Goal: Task Accomplishment & Management: Manage account settings

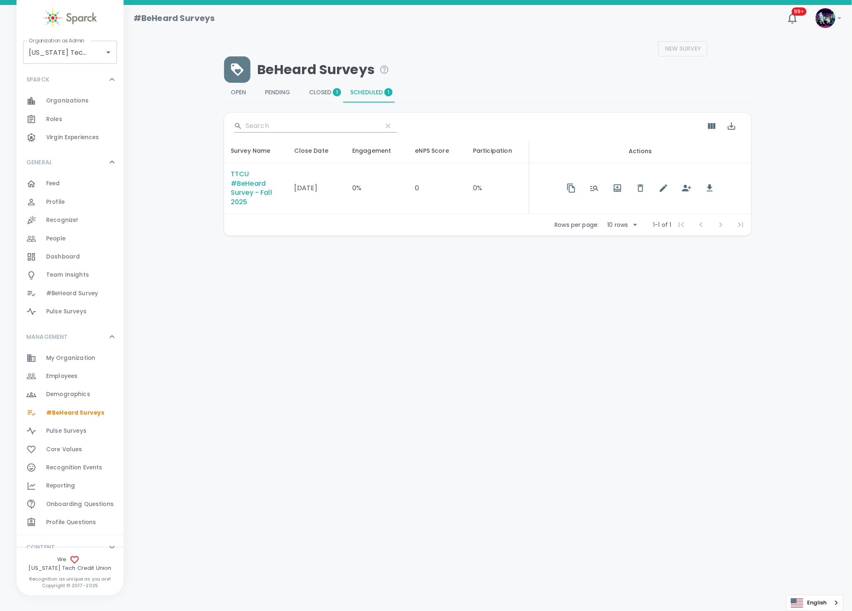
click at [63, 373] on span "Employees" at bounding box center [61, 376] width 31 height 8
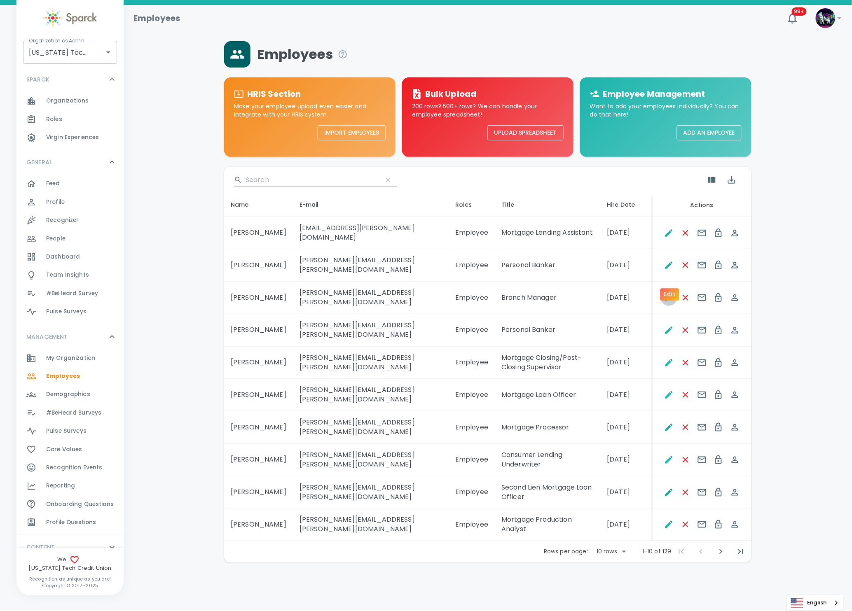
click at [669, 294] on icon "Edit" at bounding box center [668, 297] width 7 height 7
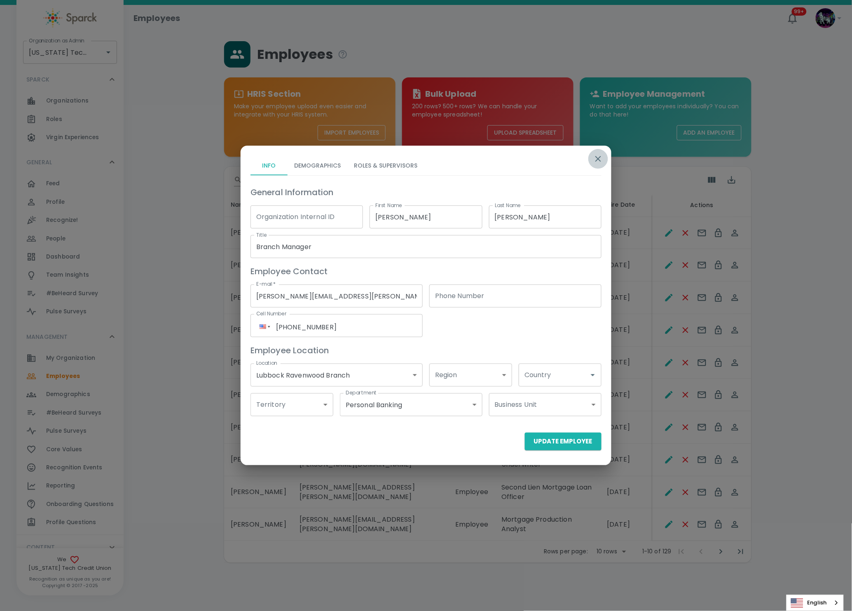
click at [599, 163] on icon "button" at bounding box center [598, 159] width 10 height 10
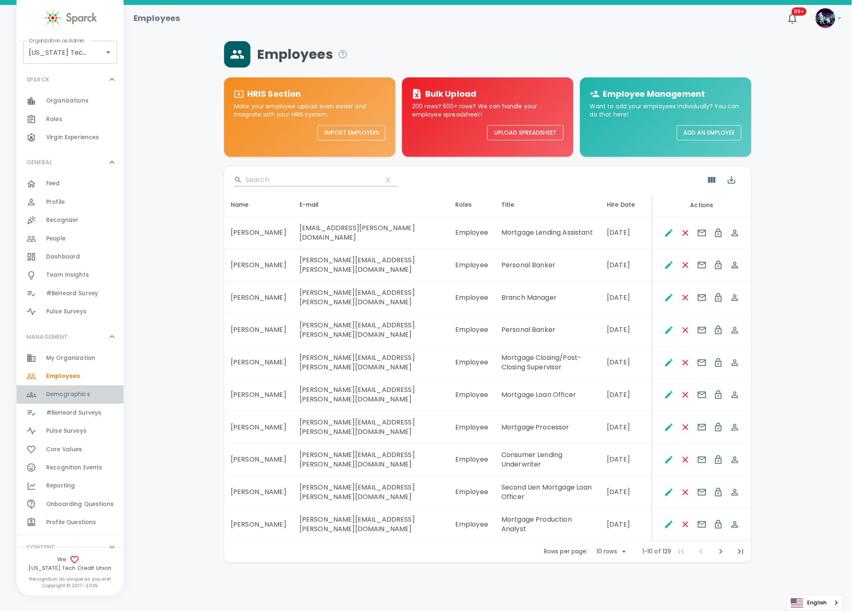
click at [73, 395] on span "Demographics" at bounding box center [68, 394] width 44 height 8
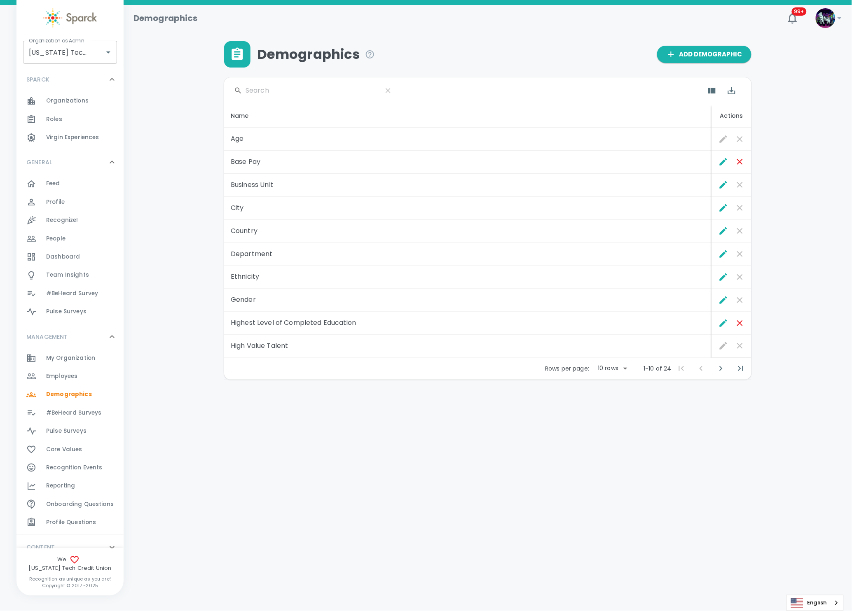
click at [609, 371] on body "Skip Navigation Demographics 99+ ! Organization as Admin [US_STATE] Tech Credit…" at bounding box center [426, 211] width 852 height 423
click at [609, 424] on li "50" at bounding box center [612, 430] width 38 height 15
type input "50"
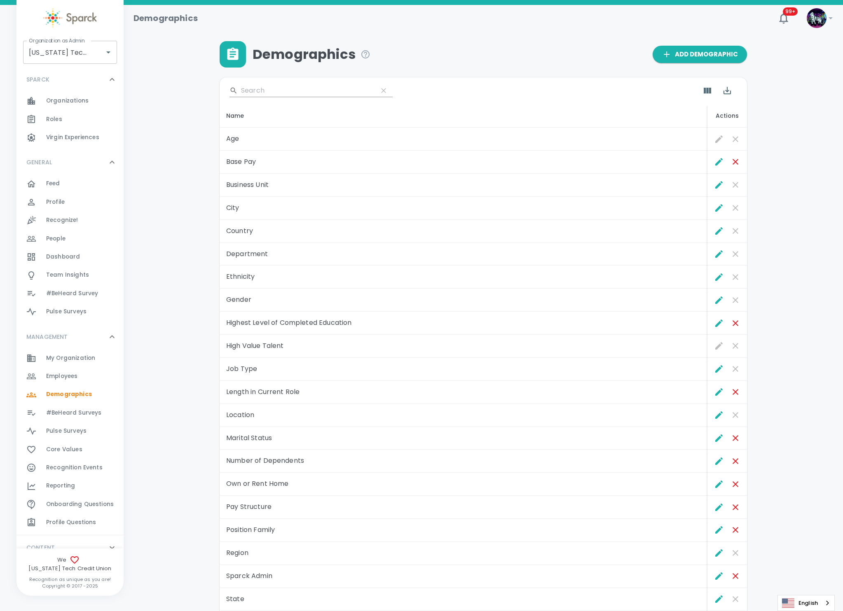
click at [100, 414] on div "#BeHeard Surveys 0" at bounding box center [84, 413] width 77 height 12
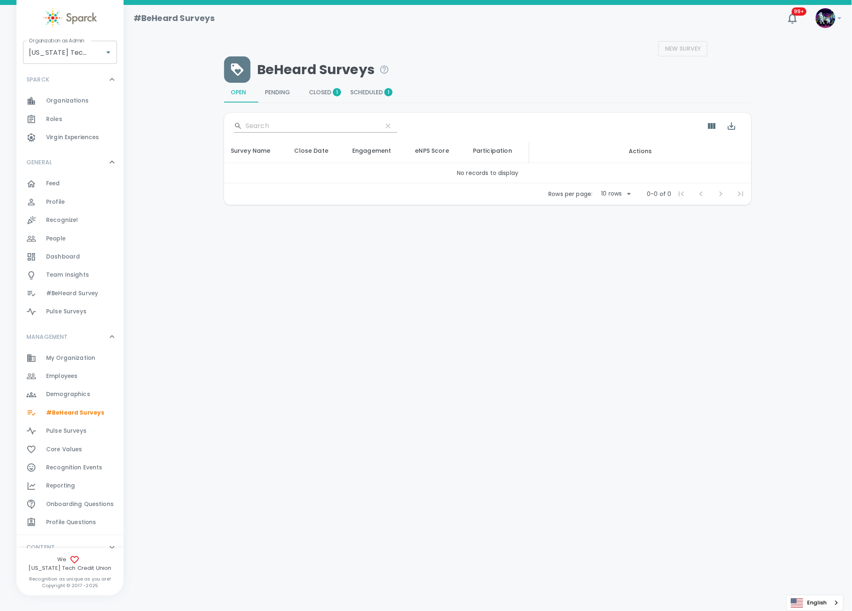
click at [369, 94] on span "Scheduled 1" at bounding box center [369, 92] width 38 height 7
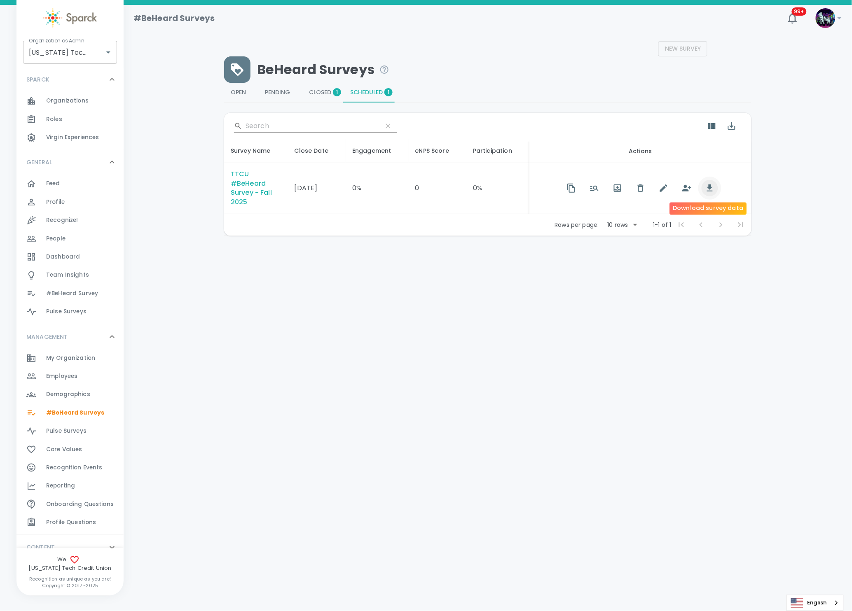
click at [708, 192] on icon "button" at bounding box center [710, 188] width 10 height 10
click at [325, 91] on span "Closed 1" at bounding box center [323, 92] width 28 height 7
click at [676, 186] on icon "button" at bounding box center [676, 188] width 10 height 10
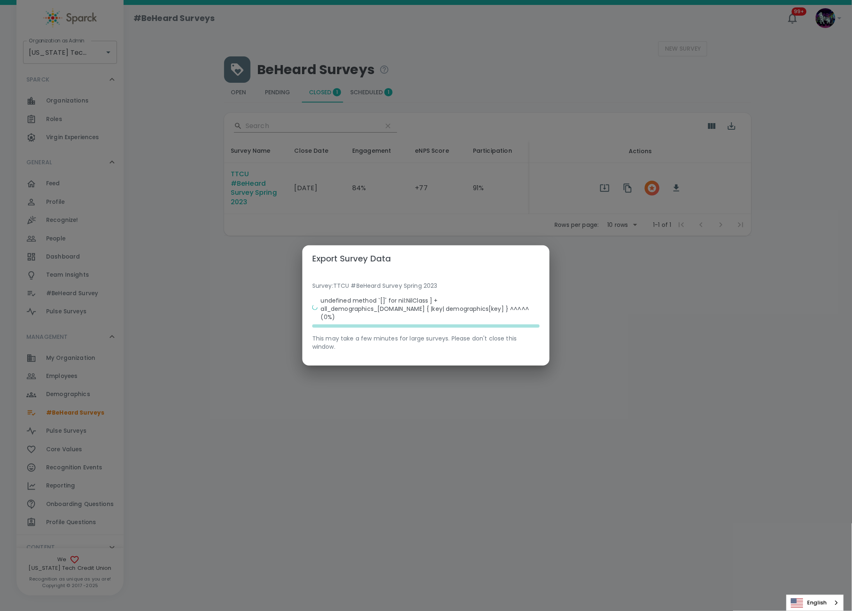
click at [231, 383] on div "Export Survey Data Survey: TTCU #BeHeard Survey Spring 2023 undefined method `[…" at bounding box center [426, 305] width 852 height 611
click at [217, 234] on div "Export Survey Data Survey: TTCU #BeHeard Survey Spring 2023 undefined method `[…" at bounding box center [426, 305] width 852 height 611
click at [459, 310] on p "undefined method `[]' for nil:NilClass ] + all_demographics_[DOMAIN_NAME] { |ke…" at bounding box center [430, 309] width 219 height 25
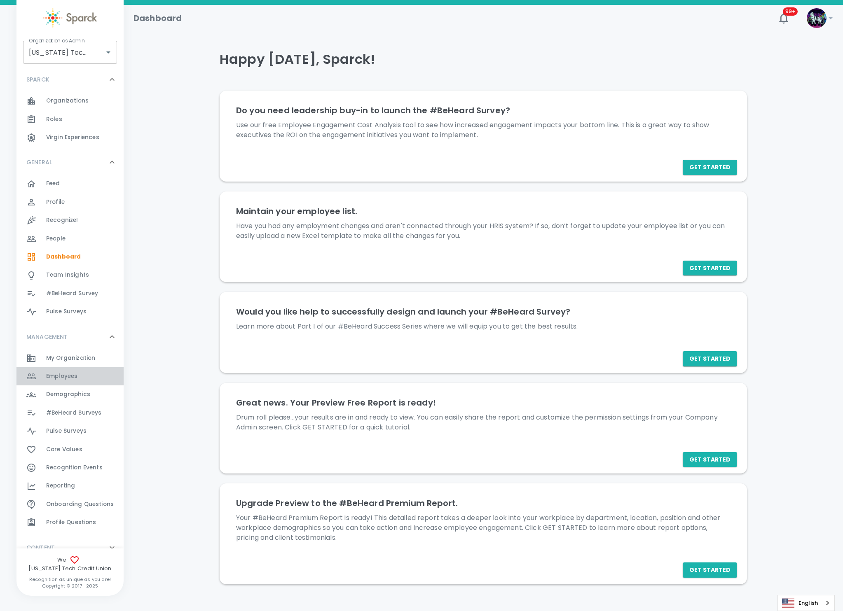
click at [84, 382] on div "Employees 0" at bounding box center [84, 377] width 77 height 12
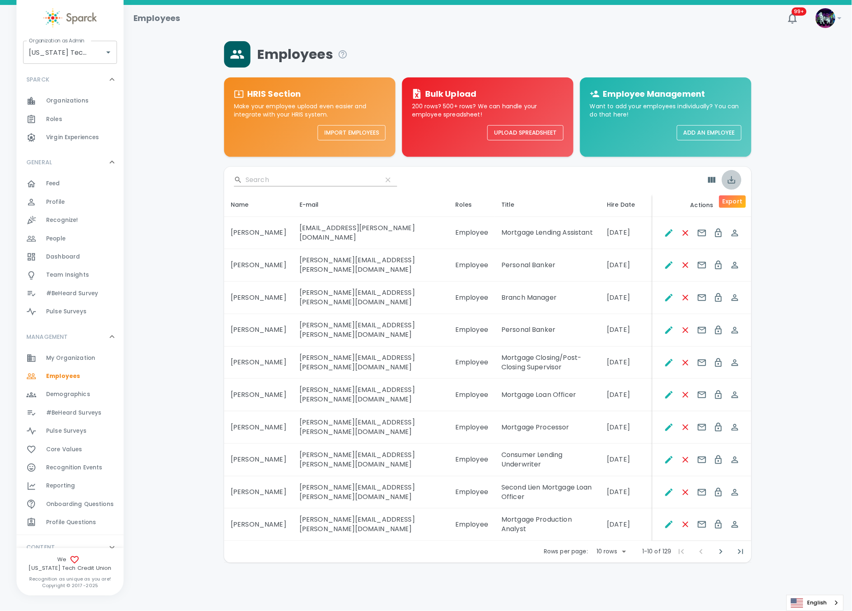
click at [731, 179] on icon "Export" at bounding box center [731, 179] width 7 height 7
click at [748, 212] on li "Export as CSV" at bounding box center [750, 215] width 59 height 15
click at [523, 133] on button "Upload Spreadsheet" at bounding box center [525, 132] width 76 height 15
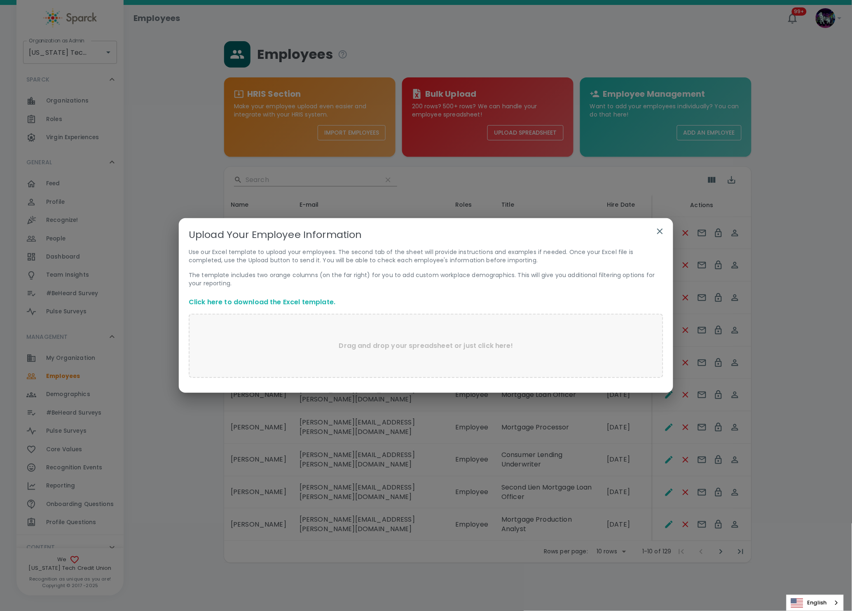
click at [241, 301] on link "Click here to download the Excel template." at bounding box center [262, 301] width 147 height 9
click at [661, 222] on button "button" at bounding box center [660, 232] width 20 height 20
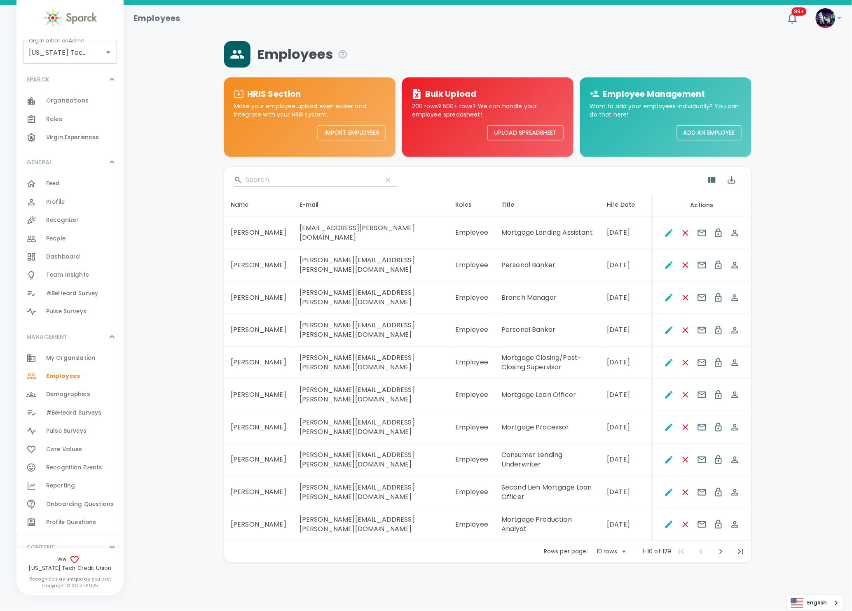
click at [660, 228] on div at bounding box center [701, 233] width 95 height 16
